Goal: Task Accomplishment & Management: Manage account settings

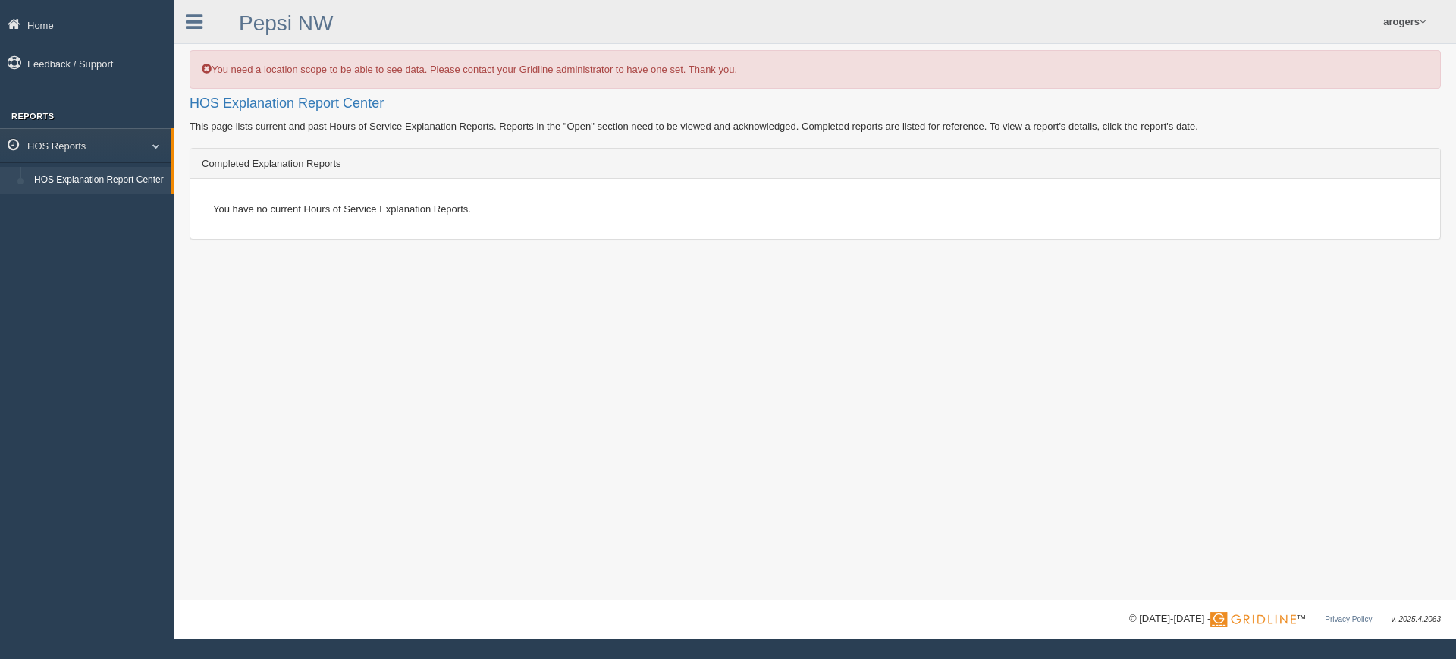
click at [418, 165] on div "Completed Explanation Reports" at bounding box center [815, 164] width 1250 height 30
click at [474, 365] on div "You need a location scope to be able to see data. Please contact your Gridline …" at bounding box center [814, 300] width 1281 height 600
click at [641, 390] on div "You need a location scope to be able to see data. Please contact your Gridline …" at bounding box center [814, 300] width 1281 height 600
click at [1422, 20] on span at bounding box center [1422, 22] width 6 height 10
click at [1334, 86] on link "Log Off" at bounding box center [1349, 90] width 165 height 31
